Goal: Task Accomplishment & Management: Manage account settings

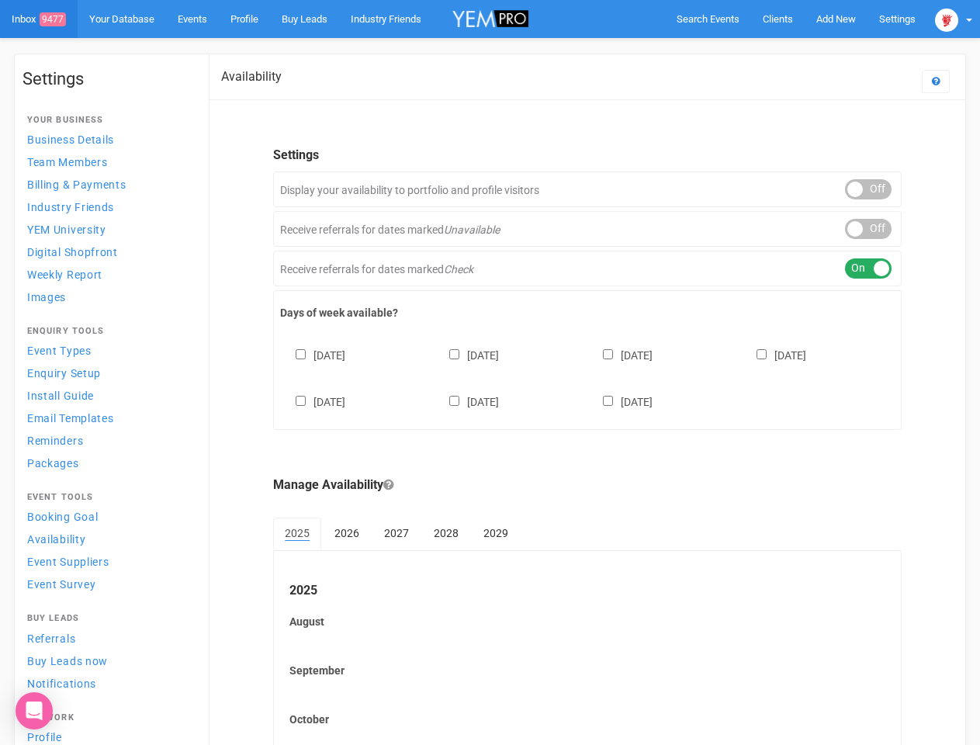
click at [490, 373] on div "[DATE] [DATE] [DATE] [DATE] [DATE] [DATE] [DATE]" at bounding box center [587, 370] width 615 height 93
click at [708, 19] on span "Search Events" at bounding box center [708, 19] width 63 height 12
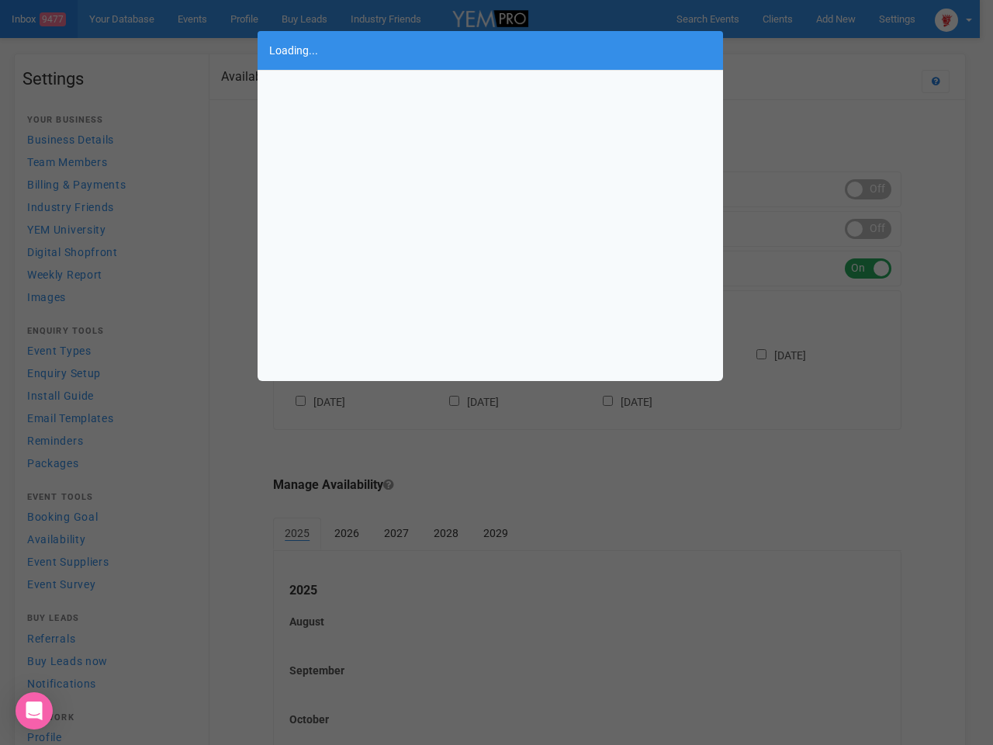
click at [836, 19] on div "Loading..." at bounding box center [496, 372] width 993 height 745
click at [800, 50] on div "Loading..." at bounding box center [496, 372] width 993 height 745
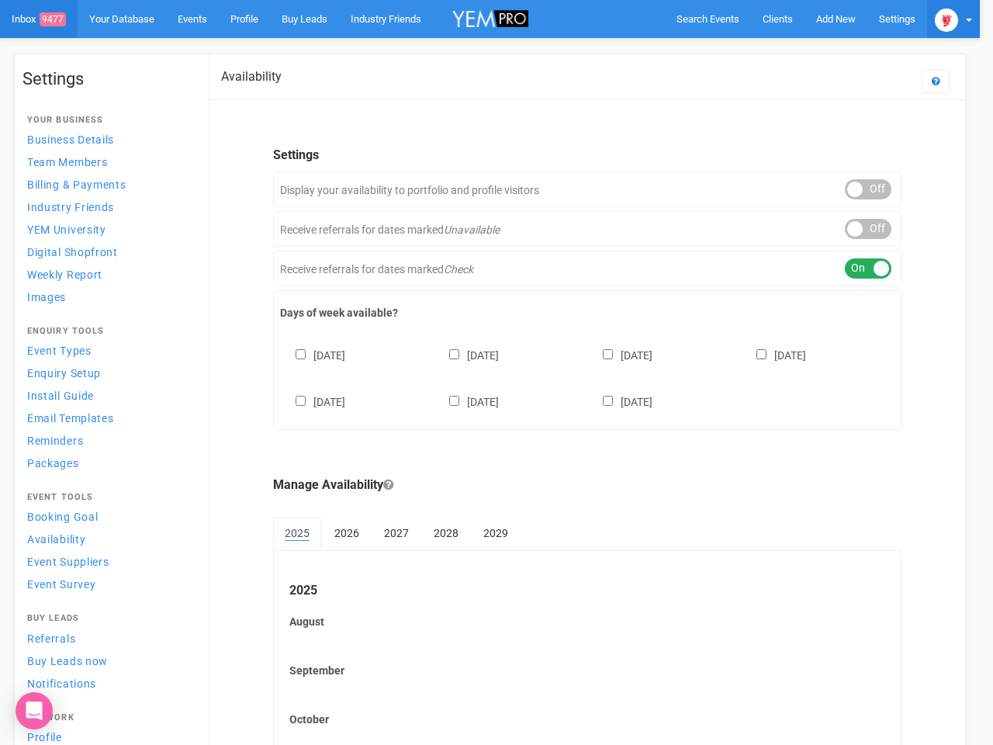
click at [954, 19] on img at bounding box center [946, 20] width 23 height 23
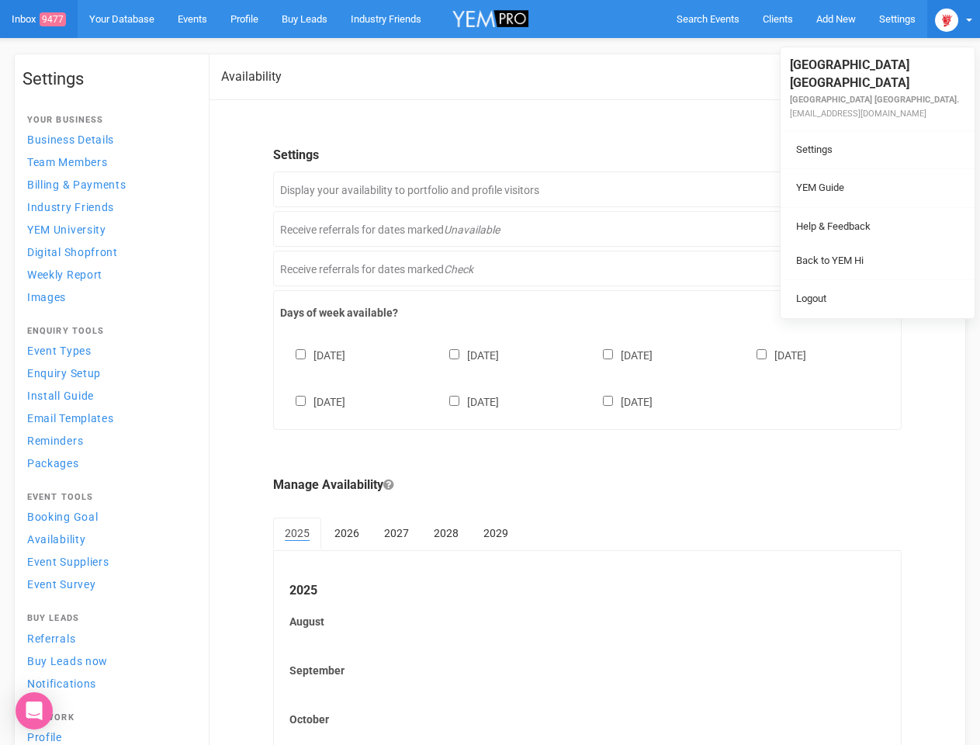
click at [868, 189] on body "Search Events Clients Add New New Client New Event New Enquiry Settings [GEOGRA…" at bounding box center [490, 473] width 980 height 947
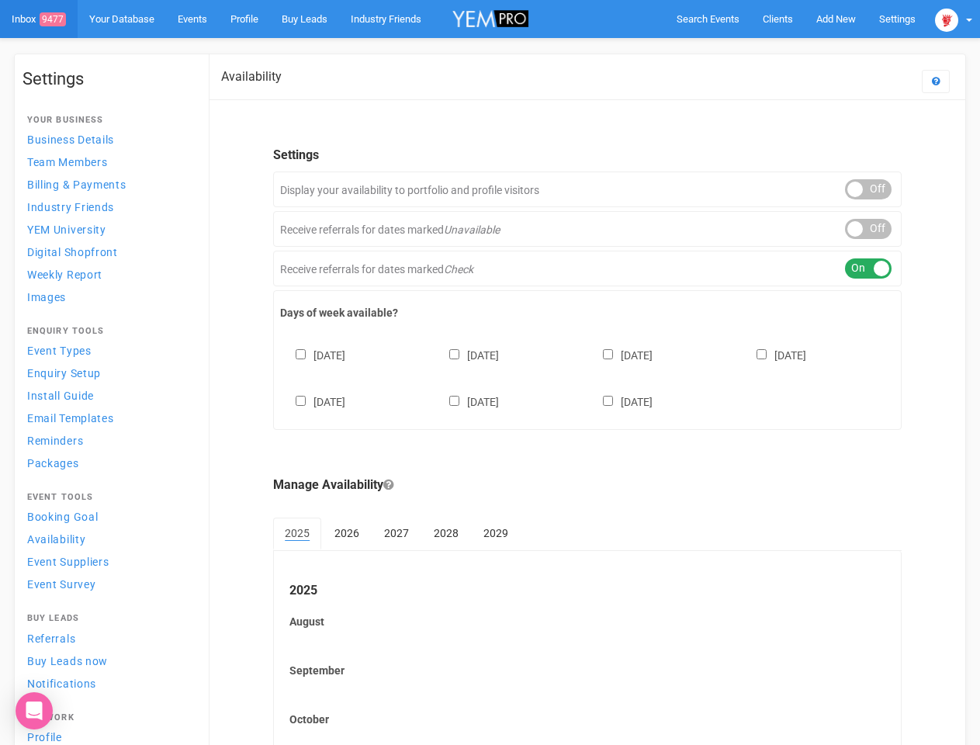
click at [868, 230] on li "Back to YEM Hi" at bounding box center [878, 245] width 194 height 30
click at [868, 269] on link "Logout" at bounding box center [878, 283] width 186 height 30
click at [587, 376] on div "[DATE] [DATE] [DATE] [DATE] [DATE] [DATE] [DATE]" at bounding box center [587, 370] width 615 height 93
